Goal: Task Accomplishment & Management: Use online tool/utility

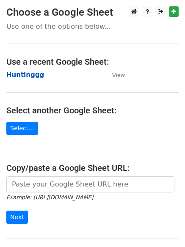
click at [33, 74] on strong "Huntinggg" at bounding box center [25, 75] width 38 height 8
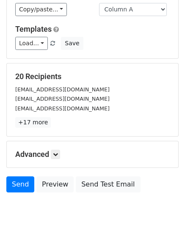
scroll to position [82, 0]
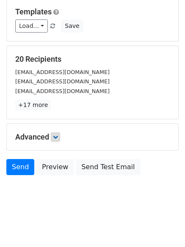
drag, startPoint x: 63, startPoint y: 132, endPoint x: 59, endPoint y: 139, distance: 7.9
click at [63, 134] on h5 "Advanced" at bounding box center [92, 136] width 154 height 9
click at [58, 139] on icon at bounding box center [55, 136] width 5 height 5
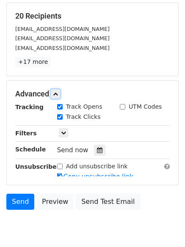
scroll to position [163, 0]
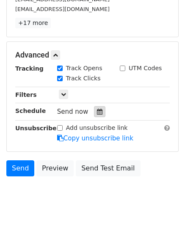
click at [97, 111] on icon at bounding box center [99, 112] width 5 height 6
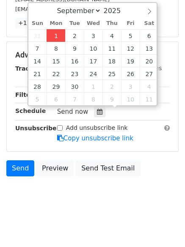
type input "2025-09-01 12:00"
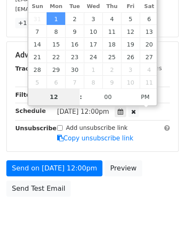
type input "4"
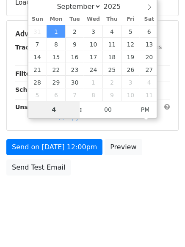
scroll to position [163, 0]
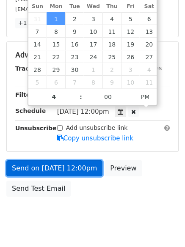
type input "2025-09-01 16:00"
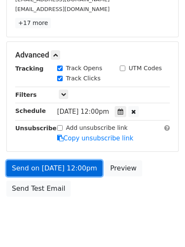
click at [47, 166] on link "Send on Sep 1 at 12:00pm" at bounding box center [54, 168] width 96 height 16
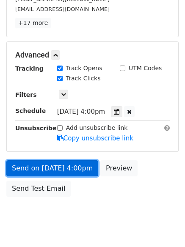
click at [47, 166] on link "Send on Sep 1 at 4:00pm" at bounding box center [52, 168] width 92 height 16
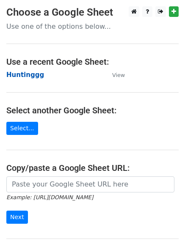
click at [19, 73] on strong "Huntinggg" at bounding box center [25, 75] width 38 height 8
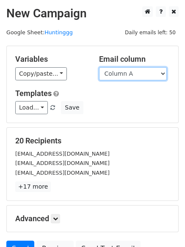
click at [150, 75] on select "Column A Column B Column C Column D Column E" at bounding box center [133, 73] width 68 height 13
select select "Column B"
click at [99, 67] on select "Column A Column B Column C Column D Column E" at bounding box center [133, 73] width 68 height 13
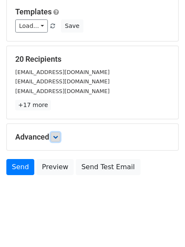
click at [58, 137] on icon at bounding box center [55, 136] width 5 height 5
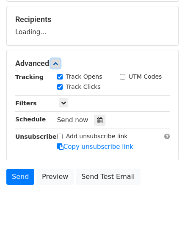
scroll to position [123, 0]
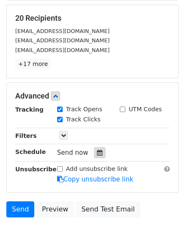
click at [95, 149] on div at bounding box center [99, 152] width 11 height 11
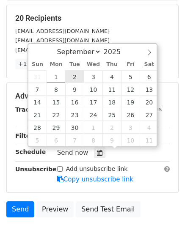
type input "2025-09-02 12:00"
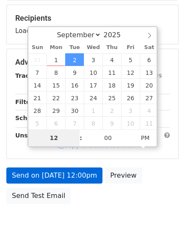
type input "5"
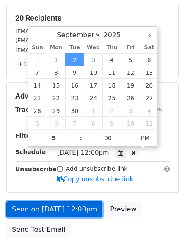
type input "2025-09-02 17:00"
click at [57, 205] on link "Send on Sep 2 at 12:00pm" at bounding box center [54, 209] width 96 height 16
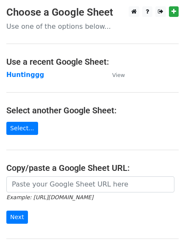
click at [17, 69] on main "Choose a Google Sheet Use one of the options below... Use a recent Google Sheet…" at bounding box center [92, 137] width 185 height 262
click at [18, 79] on td "Huntinggg" at bounding box center [54, 75] width 97 height 10
click at [18, 74] on strong "Huntinggg" at bounding box center [25, 75] width 38 height 8
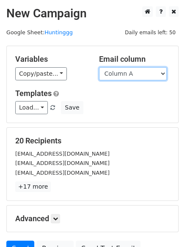
drag, startPoint x: 0, startPoint y: 0, endPoint x: 117, endPoint y: 76, distance: 140.1
click at [117, 76] on select "Column A Column B Column C Column D Column E" at bounding box center [133, 73] width 68 height 13
select select "Column C"
click at [99, 67] on select "Column A Column B Column C Column D Column E" at bounding box center [133, 73] width 68 height 13
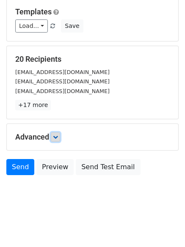
click at [57, 136] on icon at bounding box center [55, 136] width 5 height 5
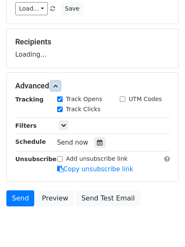
scroll to position [125, 0]
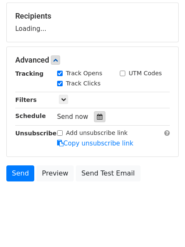
click at [97, 119] on icon at bounding box center [99, 117] width 5 height 6
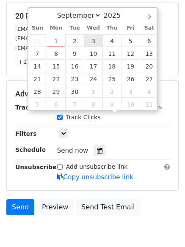
type input "2025-09-03 12:00"
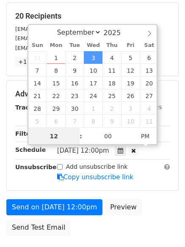
scroll to position [0, 0]
type input "6"
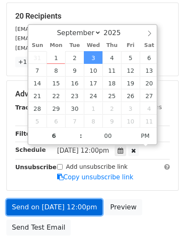
type input "2025-09-03 18:00"
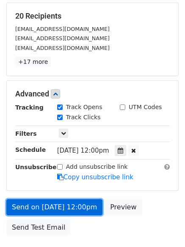
click at [52, 203] on link "Send on Sep 3 at 12:00pm" at bounding box center [54, 207] width 96 height 16
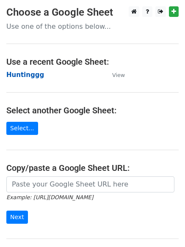
click at [19, 73] on strong "Huntinggg" at bounding box center [25, 75] width 38 height 8
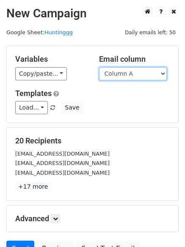
drag, startPoint x: 0, startPoint y: 0, endPoint x: 125, endPoint y: 80, distance: 148.0
click at [125, 77] on select "Column A Column B Column C Column D Column E" at bounding box center [133, 73] width 68 height 13
select select "Column D"
click at [99, 67] on select "Column A Column B Column C Column D Column E" at bounding box center [133, 73] width 68 height 13
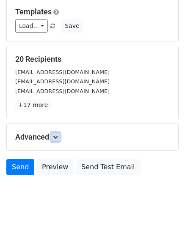
click at [60, 138] on link at bounding box center [55, 136] width 9 height 9
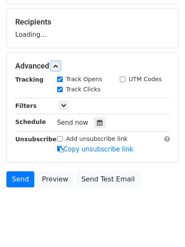
scroll to position [119, 0]
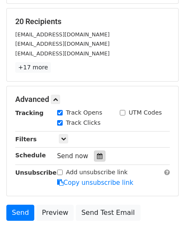
click at [94, 151] on div at bounding box center [99, 155] width 11 height 11
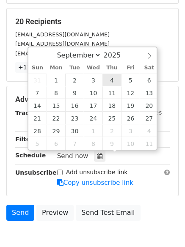
type input "2025-09-04 12:00"
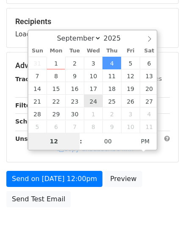
type input "7"
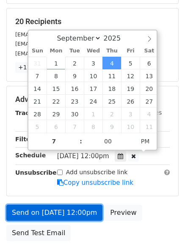
type input "2025-09-04 19:00"
click at [57, 210] on link "Send on Sep 4 at 12:00pm" at bounding box center [54, 212] width 96 height 16
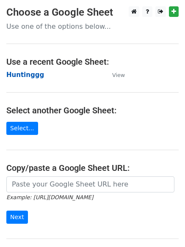
click at [22, 76] on strong "Huntinggg" at bounding box center [25, 75] width 38 height 8
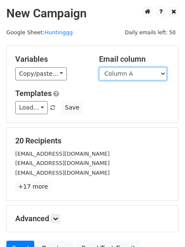
click at [112, 74] on select "Column A Column B Column C Column D Column E" at bounding box center [133, 73] width 68 height 13
select select "Column E"
click at [99, 67] on select "Column A Column B Column C Column D Column E" at bounding box center [133, 73] width 68 height 13
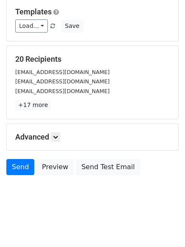
click at [60, 127] on div "Advanced Tracking Track Opens UTM Codes Track Clicks Filters Only include sprea…" at bounding box center [92, 137] width 171 height 26
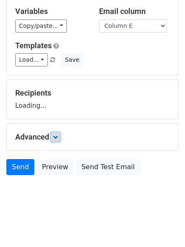
click at [58, 134] on icon at bounding box center [55, 136] width 5 height 5
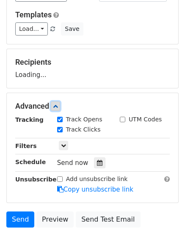
scroll to position [124, 0]
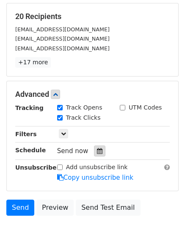
click at [97, 152] on icon at bounding box center [99, 151] width 5 height 6
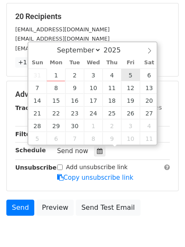
type input "[DATE] 12:00"
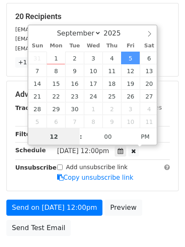
scroll to position [0, 0]
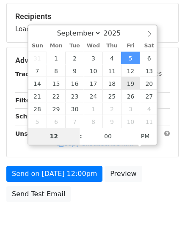
type input "8"
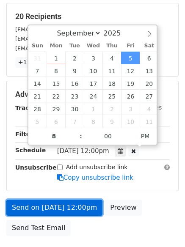
type input "[DATE] 20:00"
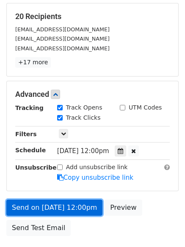
click at [55, 208] on link "Send on [DATE] 12:00pm" at bounding box center [54, 207] width 96 height 16
